Goal: Task Accomplishment & Management: Manage account settings

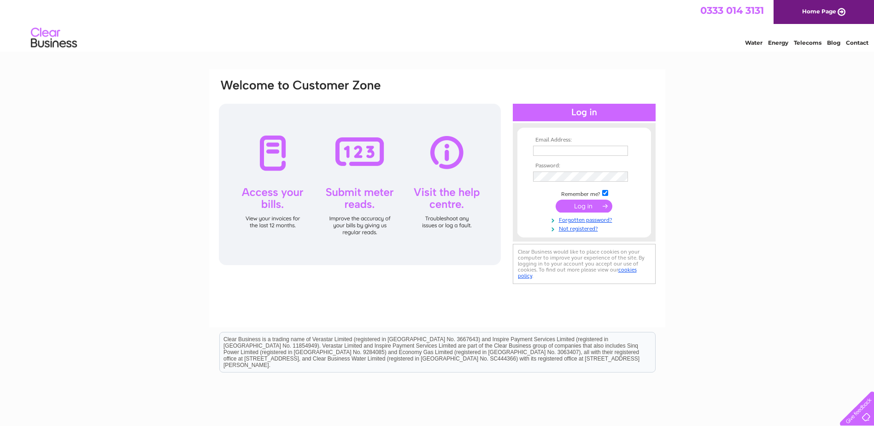
type input "paulpolease@gmail.com"
click at [577, 209] on input "submit" at bounding box center [584, 205] width 57 height 13
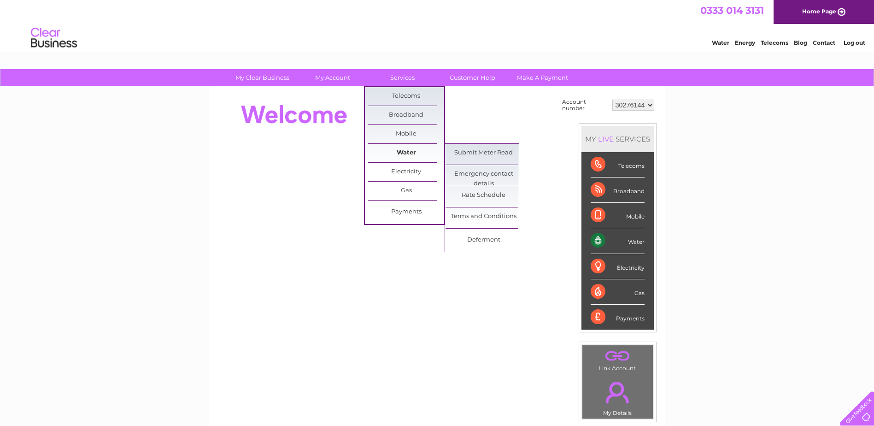
click at [411, 147] on link "Water" at bounding box center [406, 153] width 76 height 18
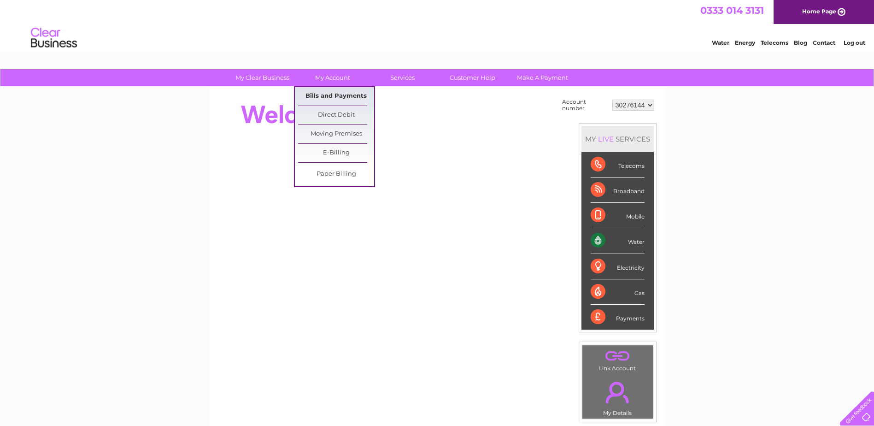
click at [328, 95] on link "Bills and Payments" at bounding box center [336, 96] width 76 height 18
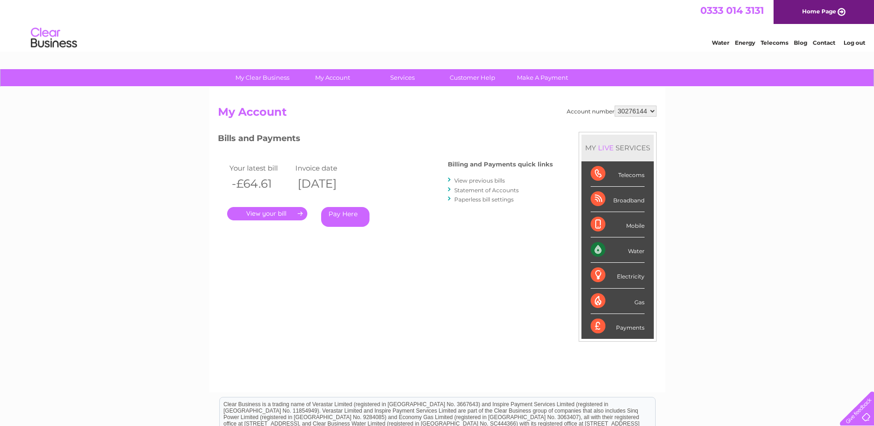
click at [274, 215] on link "." at bounding box center [267, 213] width 80 height 13
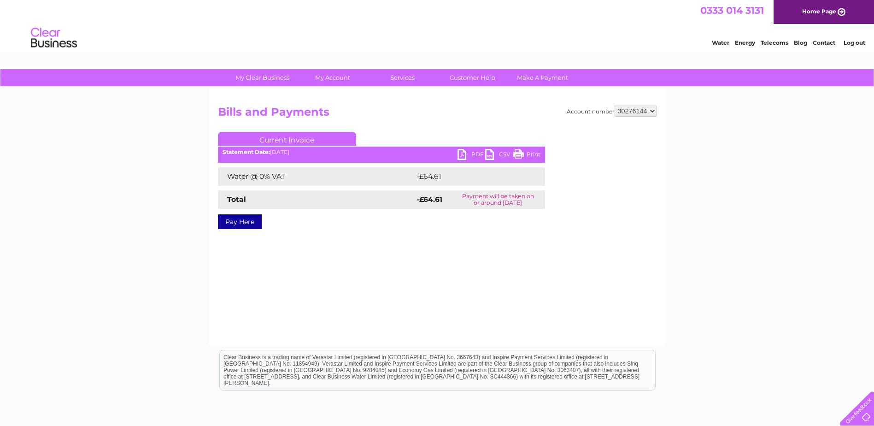
click at [463, 153] on link "PDF" at bounding box center [471, 155] width 28 height 13
click at [294, 138] on link "Current Invoice" at bounding box center [287, 139] width 138 height 14
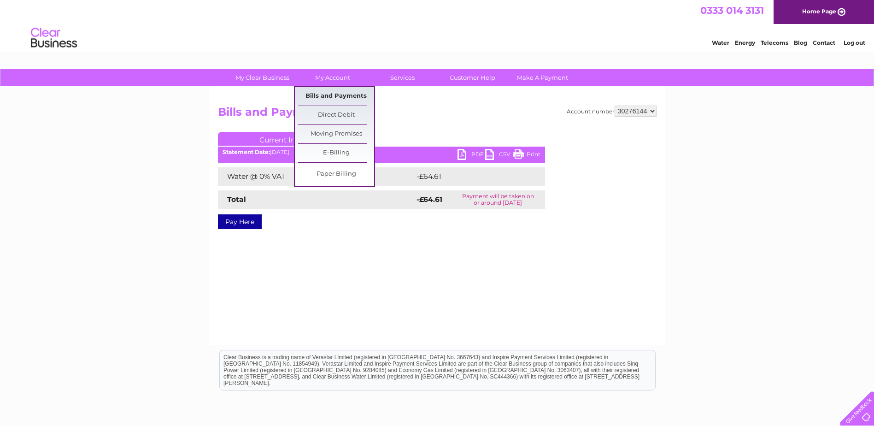
click at [323, 93] on link "Bills and Payments" at bounding box center [336, 96] width 76 height 18
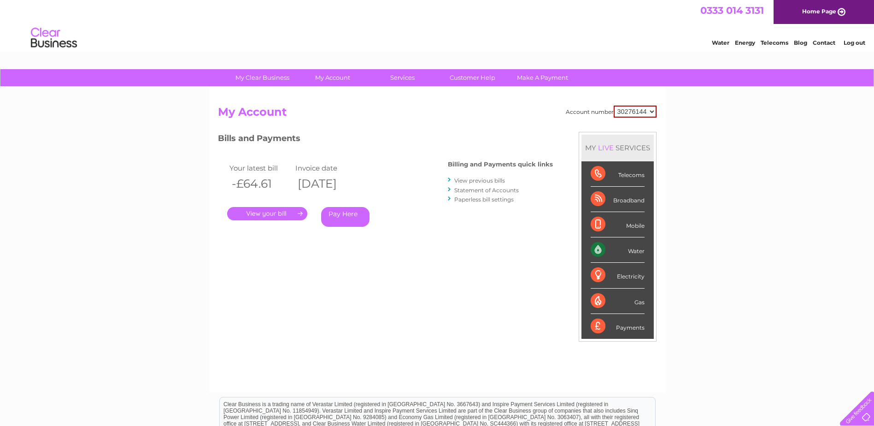
click at [482, 182] on link "View previous bills" at bounding box center [479, 180] width 51 height 7
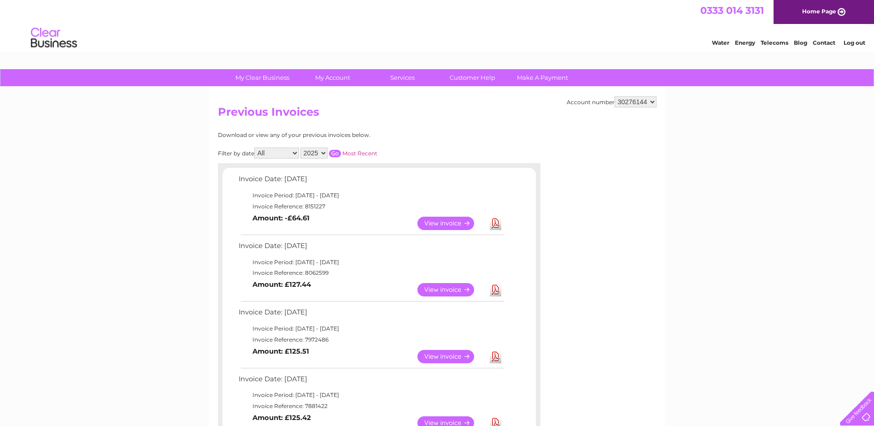
click at [324, 154] on select "2025 2024 2023" at bounding box center [313, 152] width 27 height 11
select select "2024"
click at [301, 147] on select "2025 2024 2023" at bounding box center [313, 152] width 27 height 11
click at [337, 151] on input "button" at bounding box center [335, 153] width 12 height 7
